Goal: Transaction & Acquisition: Download file/media

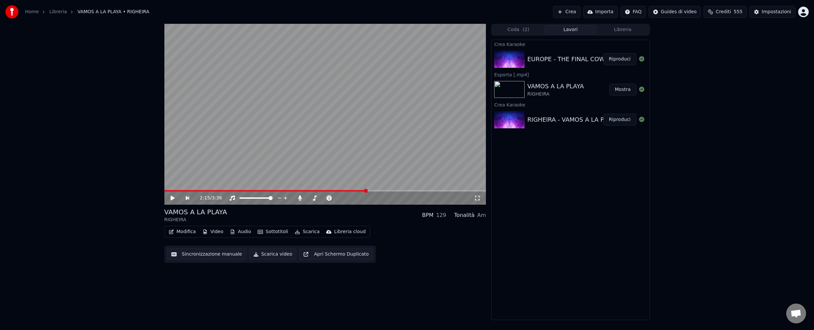
click at [619, 61] on button "Riproduci" at bounding box center [620, 59] width 33 height 12
click at [217, 190] on span at bounding box center [325, 190] width 322 height 1
click at [270, 190] on span at bounding box center [325, 190] width 322 height 1
click at [426, 190] on span at bounding box center [325, 190] width 322 height 1
click at [174, 199] on icon at bounding box center [172, 198] width 3 height 4
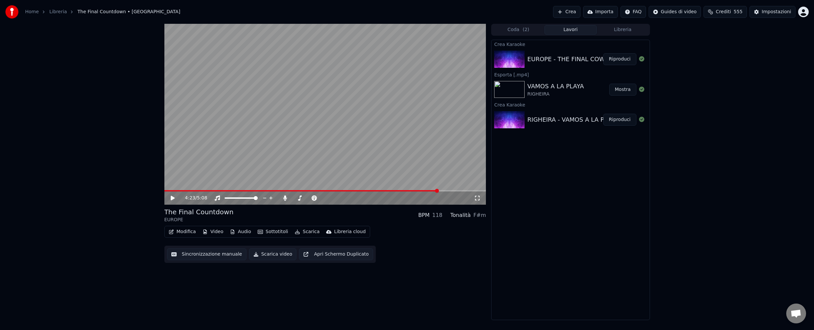
click at [310, 233] on button "Scarica" at bounding box center [307, 231] width 30 height 9
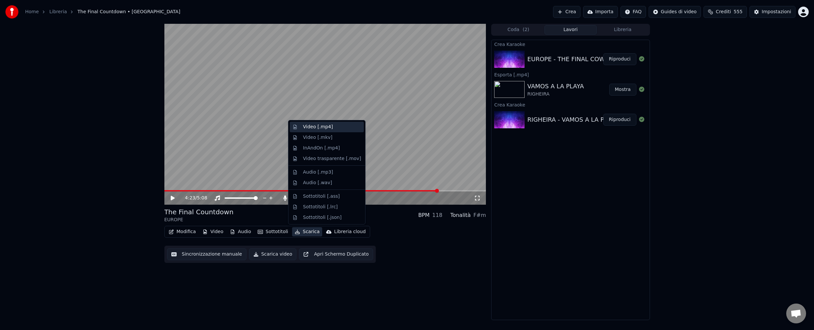
click at [310, 129] on div "Video [.mp4]" at bounding box center [318, 127] width 30 height 7
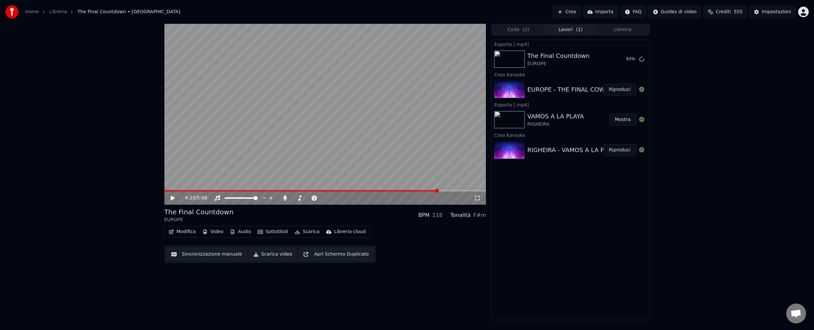
click at [802, 12] on html "Home Libreria The Final Countdown • EUROPE Crea Importa FAQ Guides di video Cre…" at bounding box center [407, 165] width 814 height 330
click at [759, 46] on span "Fatturazione" at bounding box center [764, 49] width 29 height 7
click at [625, 62] on button "Mostra" at bounding box center [623, 59] width 27 height 12
click at [570, 12] on button "Crea" at bounding box center [566, 12] width 27 height 12
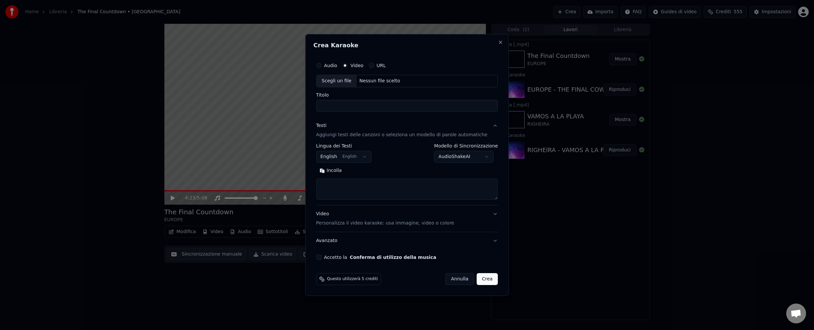
click at [396, 83] on div "Nessun file scelto" at bounding box center [380, 81] width 46 height 7
click at [401, 106] on input "**********" at bounding box center [407, 106] width 182 height 12
type input "**********"
click at [365, 173] on button "Cerca" at bounding box center [358, 170] width 27 height 11
type textarea "**********"
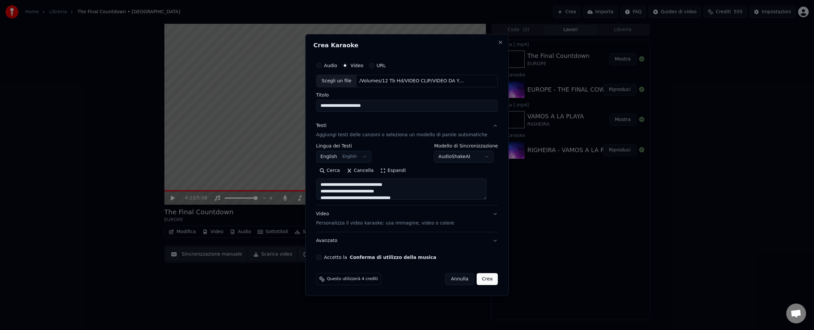
click at [322, 255] on button "Accetto la Conferma di utilizzo della musica" at bounding box center [318, 257] width 5 height 5
click at [322, 256] on button "Accetto la Conferma di utilizzo della musica" at bounding box center [318, 257] width 5 height 5
click at [481, 277] on button "Crea" at bounding box center [487, 279] width 21 height 12
select select
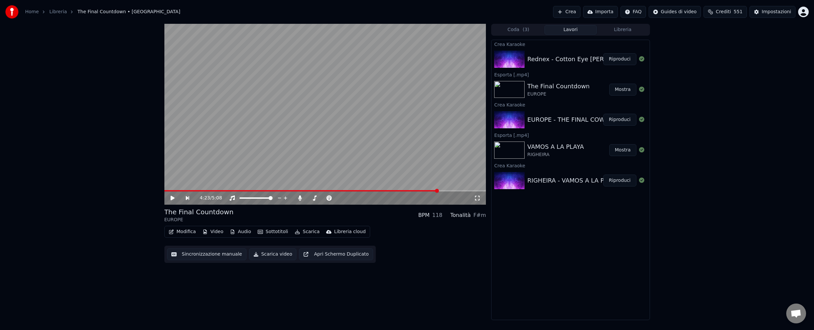
click at [615, 58] on button "Riproduci" at bounding box center [620, 59] width 33 height 12
click at [230, 191] on span at bounding box center [325, 190] width 322 height 1
click at [368, 190] on span at bounding box center [325, 190] width 322 height 1
click at [437, 191] on span at bounding box center [325, 190] width 322 height 1
click at [171, 200] on icon at bounding box center [172, 198] width 3 height 4
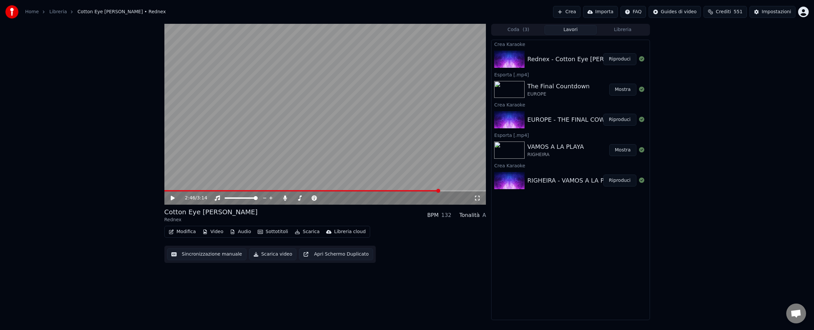
click at [306, 231] on button "Scarica" at bounding box center [307, 231] width 30 height 9
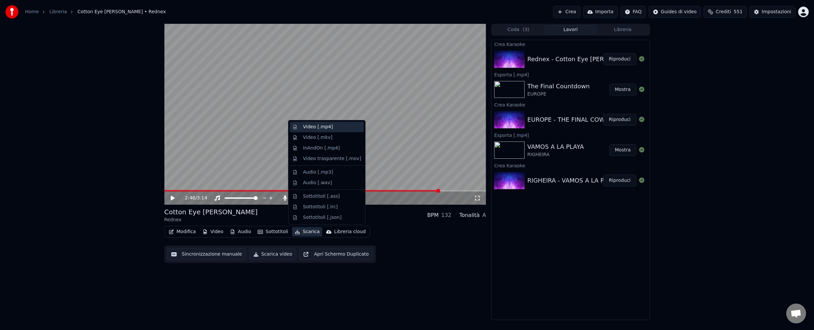
click at [307, 129] on div "Video [.mp4]" at bounding box center [318, 127] width 30 height 7
